Goal: Transaction & Acquisition: Purchase product/service

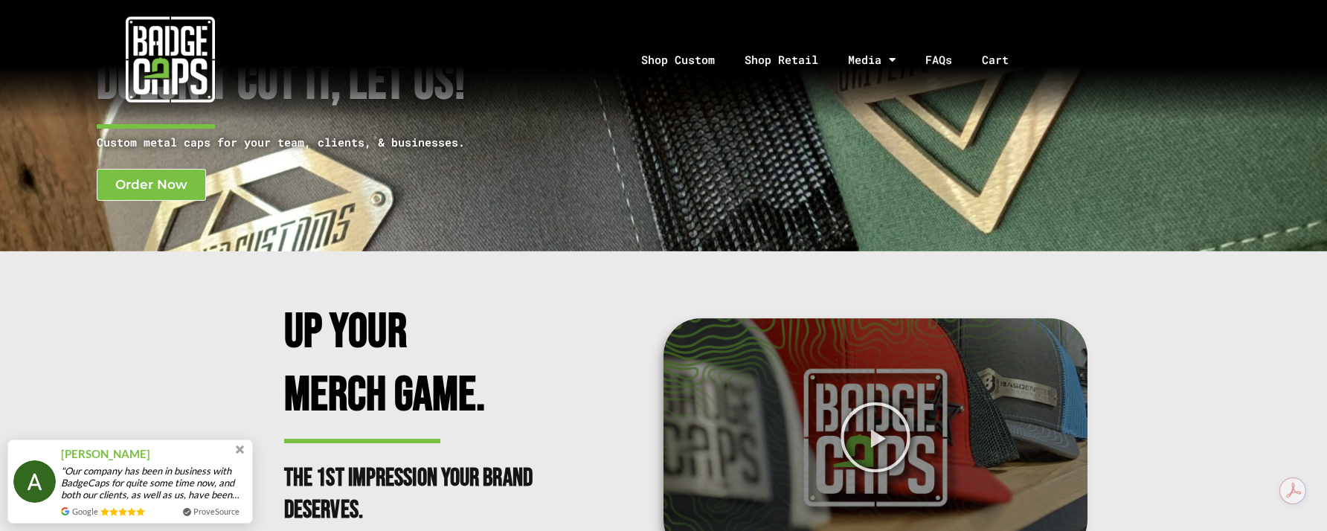
scroll to position [297, 0]
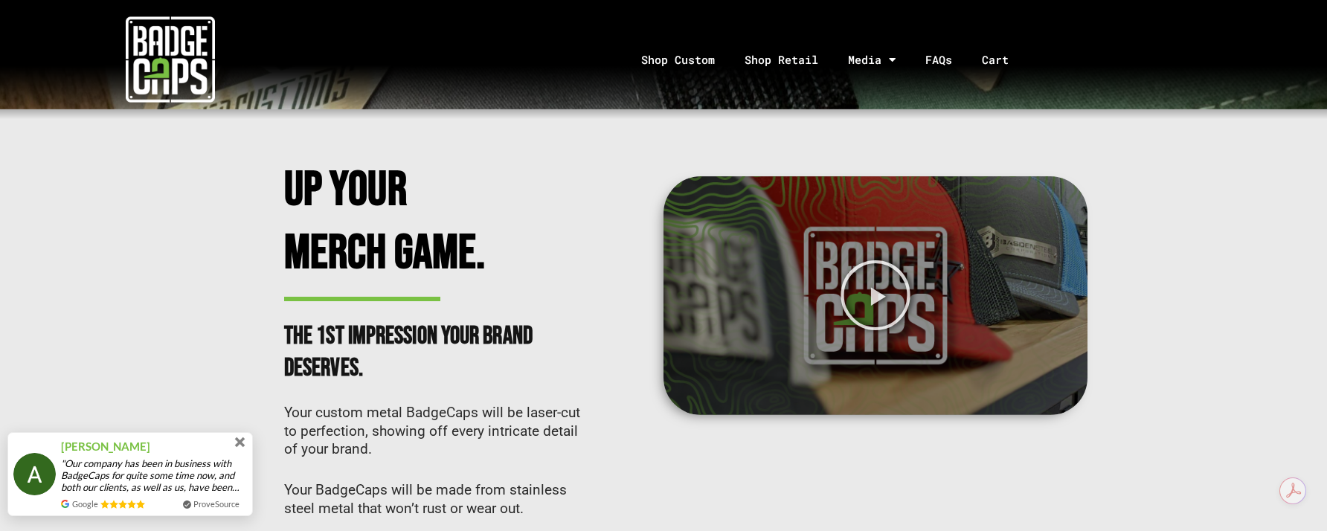
click at [240, 444] on span at bounding box center [240, 442] width 10 height 10
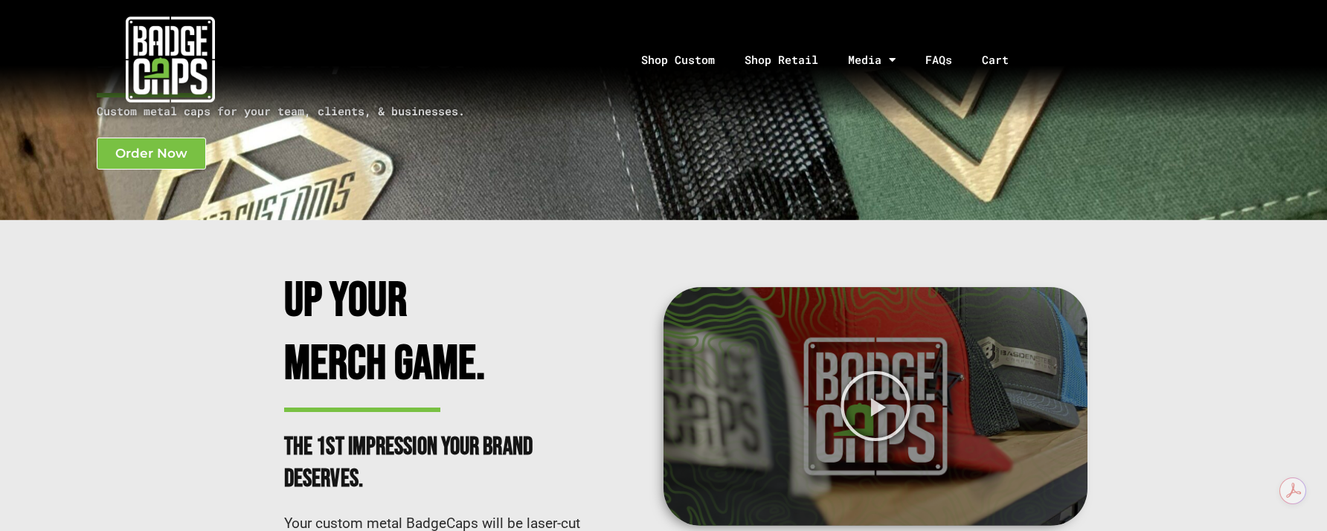
scroll to position [0, 0]
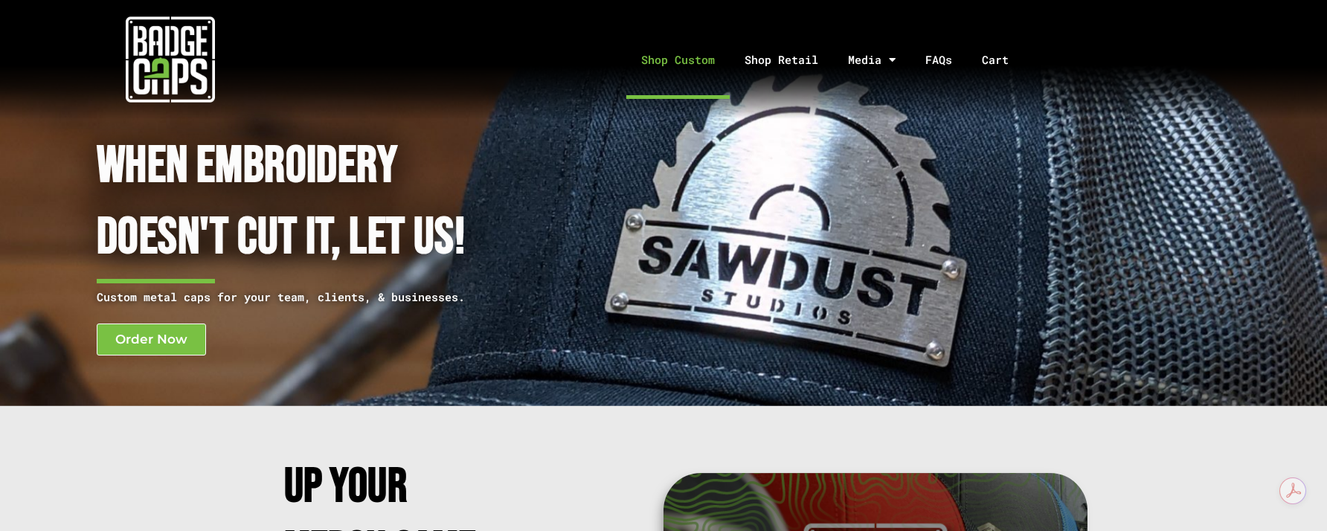
click at [679, 60] on link "Shop Custom" at bounding box center [677, 60] width 103 height 78
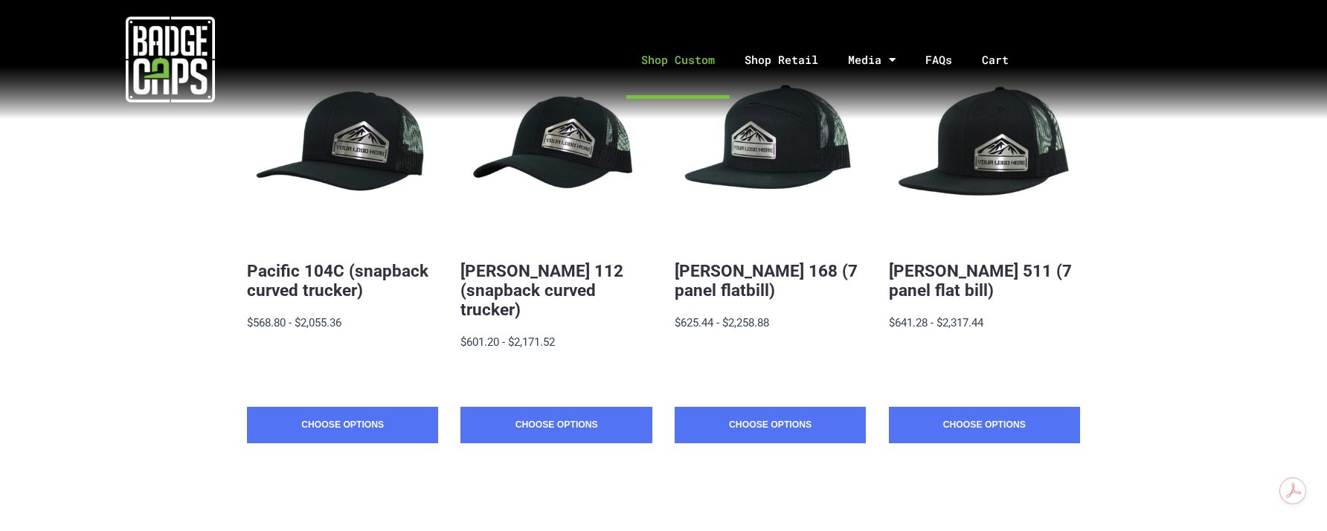
scroll to position [346, 0]
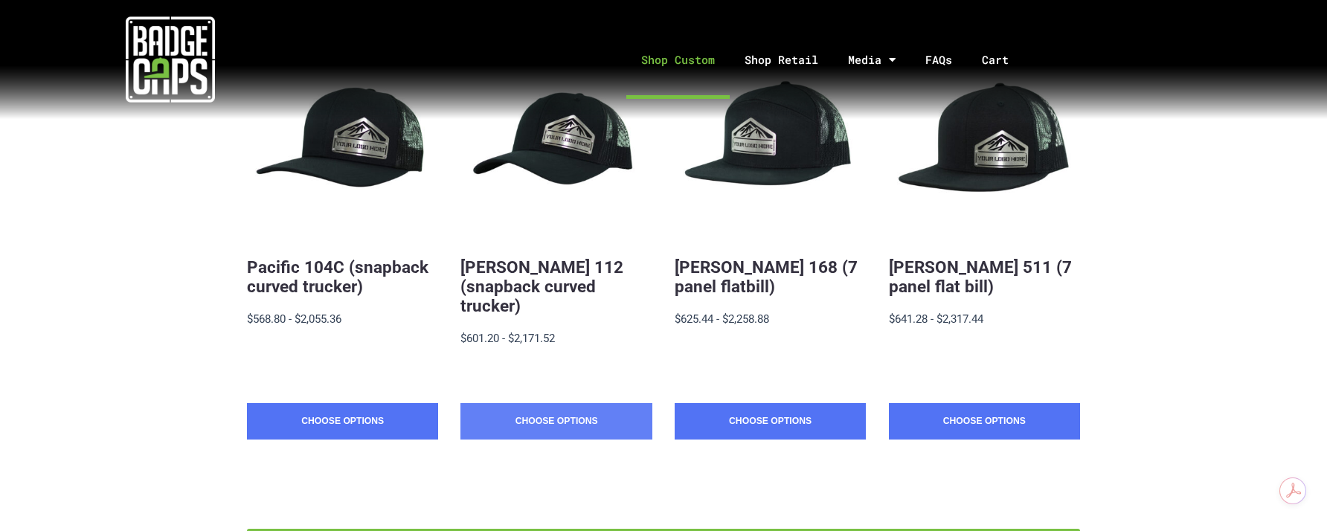
click at [504, 403] on link "Choose Options" at bounding box center [555, 421] width 191 height 37
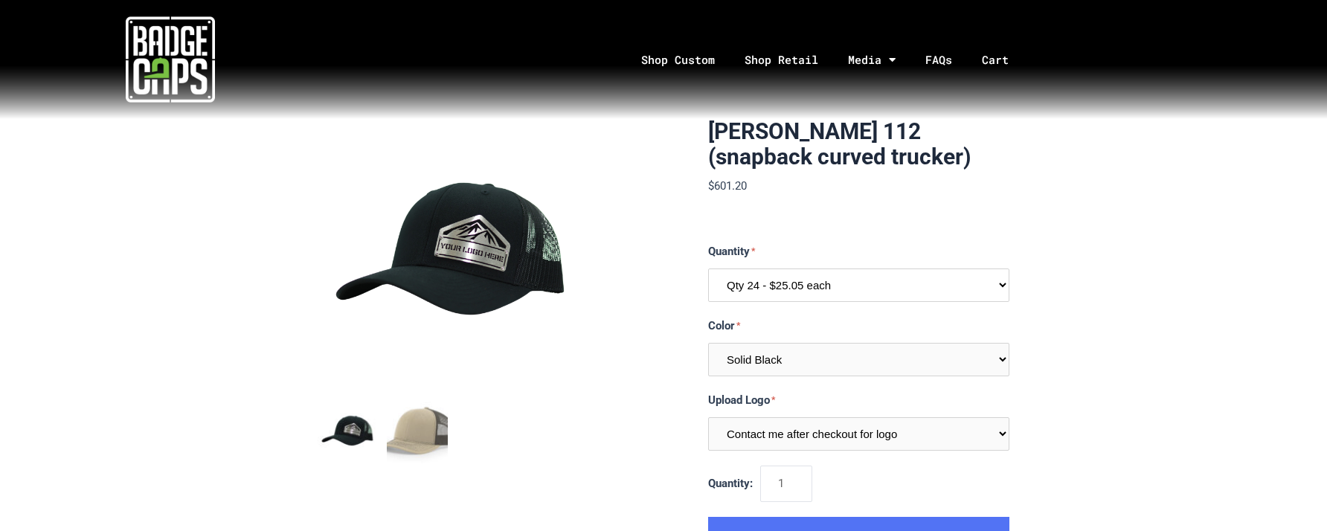
click at [806, 290] on select "Qty 24 - $25.05 each Qty 48 - $24.24 each Qty 96 - $22.62 each" at bounding box center [858, 285] width 301 height 33
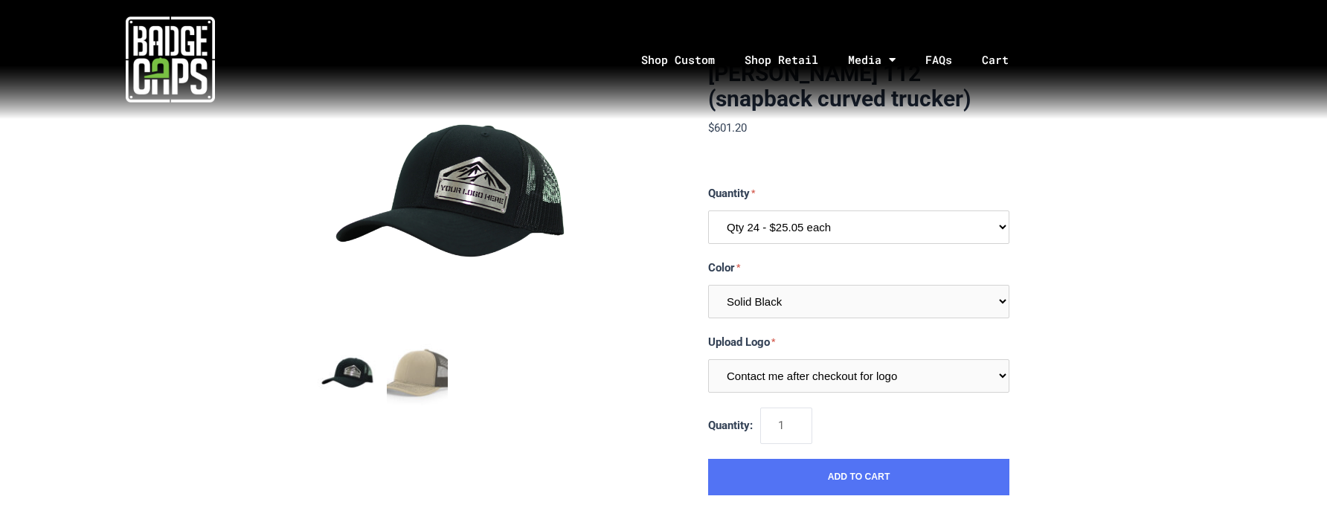
scroll to position [62, 0]
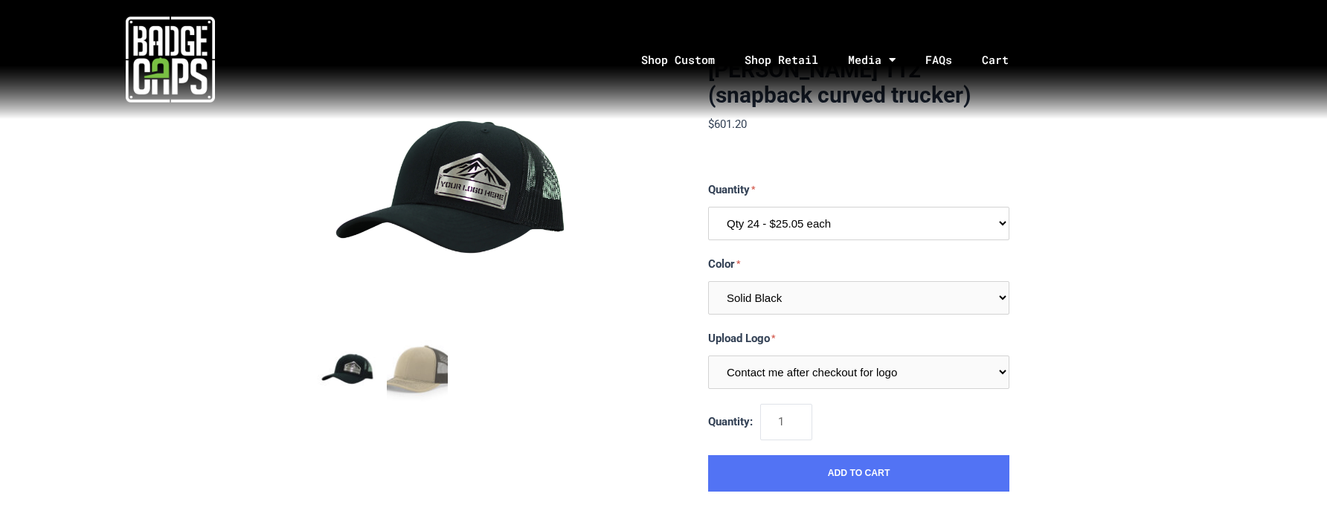
click at [850, 234] on select "Qty 24 - $25.05 each Qty 48 - $24.24 each Qty 96 - $22.62 each" at bounding box center [858, 223] width 301 height 33
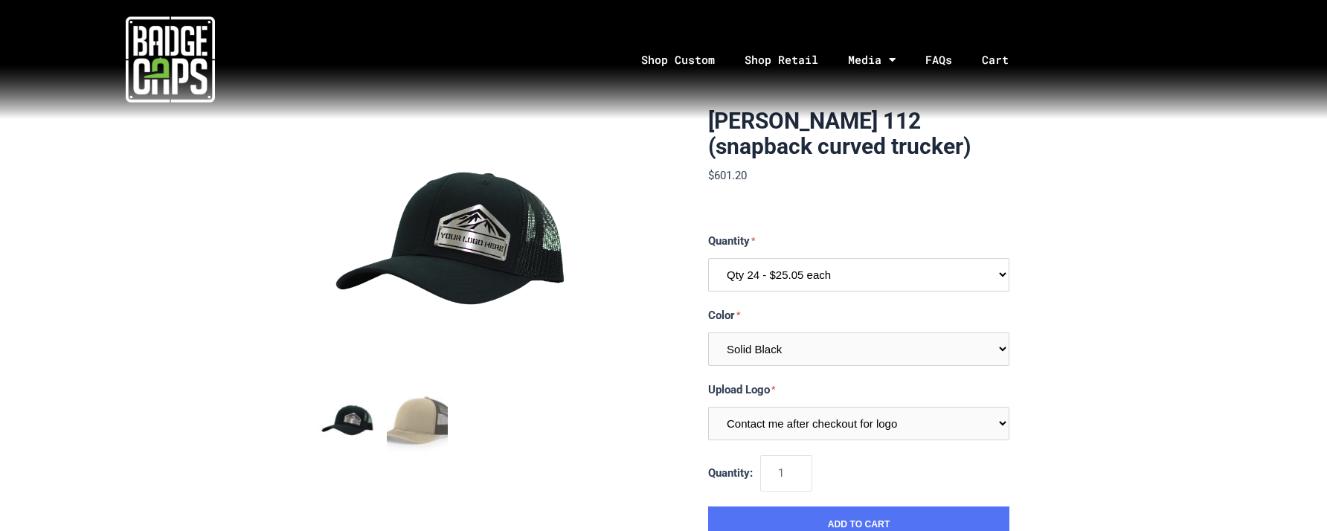
scroll to position [0, 0]
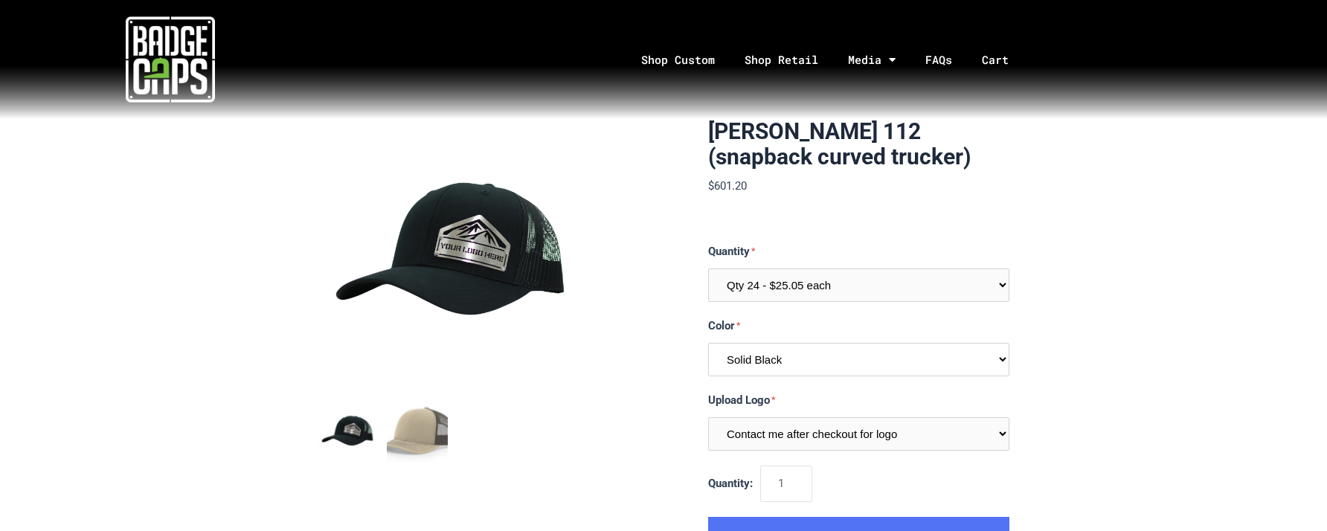
click at [782, 368] on select "Multiple Colors (Finalize After Checkout) Solid Black Black / Charcoal Charcoal…" at bounding box center [858, 359] width 301 height 33
select select "237"
click at [708, 343] on select "Multiple Colors (Finalize After Checkout) Solid Black Black / Charcoal Charcoal…" at bounding box center [858, 359] width 301 height 33
click at [802, 354] on select "Multiple Colors (Finalize After Checkout) Solid Black Black / Charcoal Charcoal…" at bounding box center [858, 359] width 301 height 33
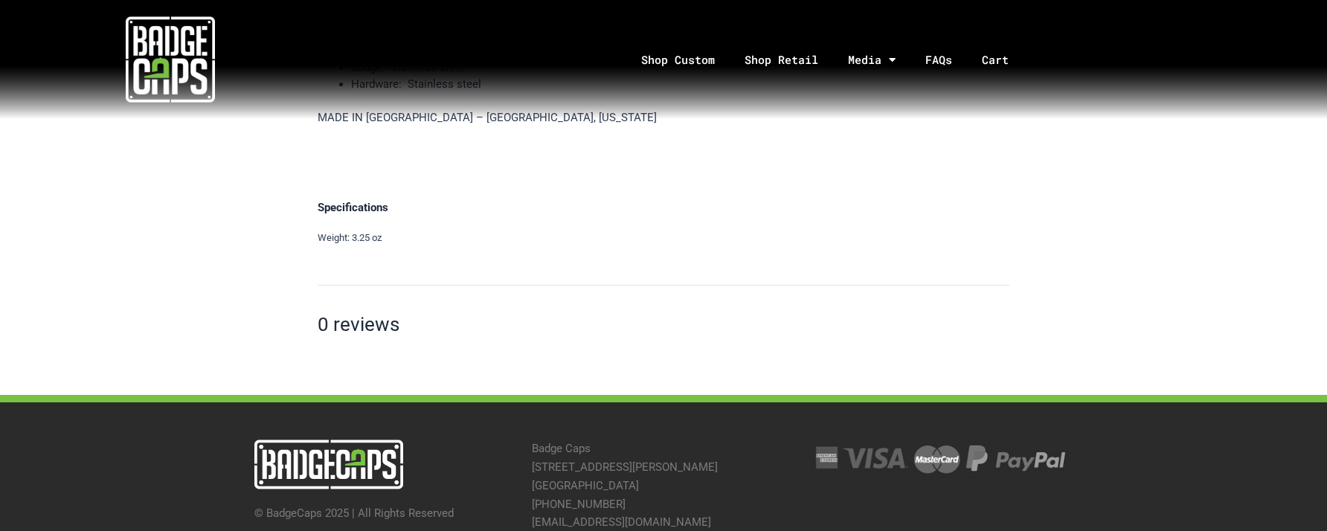
scroll to position [875, 0]
